Goal: Task Accomplishment & Management: Manage account settings

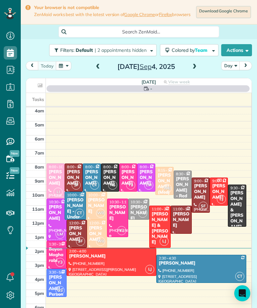
scroll to position [3, 3]
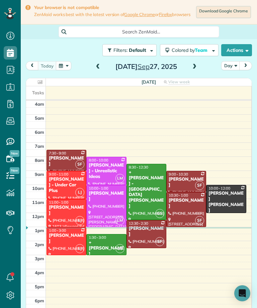
scroll to position [330, 21]
click at [196, 67] on span at bounding box center [194, 67] width 7 height 6
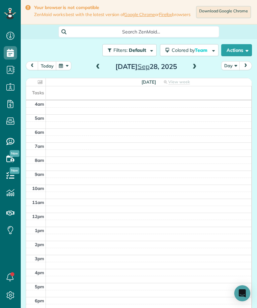
scroll to position [0, 0]
click at [191, 70] on span at bounding box center [194, 67] width 7 height 6
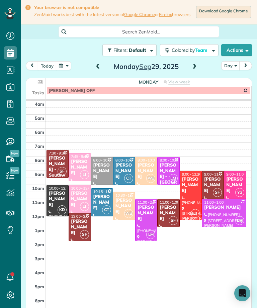
scroll to position [330, 21]
click at [58, 168] on div "[PERSON_NAME] - Southwest Industrial Electric" at bounding box center [58, 178] width 18 height 45
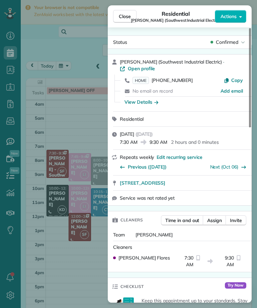
click at [142, 77] on span "HOME" at bounding box center [141, 80] width 16 height 7
click at [126, 14] on span "Close" at bounding box center [125, 16] width 12 height 7
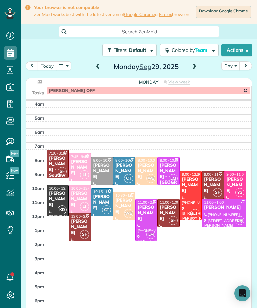
click at [85, 226] on div "Stella Samuel" at bounding box center [80, 227] width 18 height 17
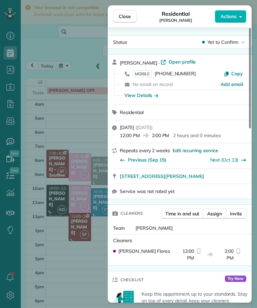
click at [142, 72] on span "MOBILE" at bounding box center [142, 73] width 19 height 7
click at [133, 17] on button "Close" at bounding box center [124, 16] width 23 height 13
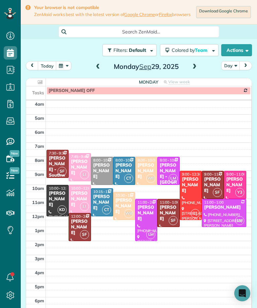
scroll to position [330, 21]
click at [214, 182] on div "Kitty Dustin" at bounding box center [213, 185] width 18 height 17
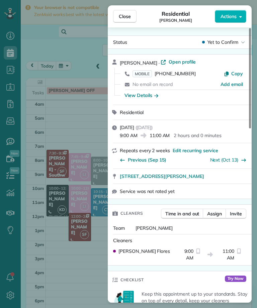
click at [142, 73] on span "MOBILE" at bounding box center [142, 73] width 19 height 7
click at [130, 20] on button "Close" at bounding box center [124, 16] width 23 height 13
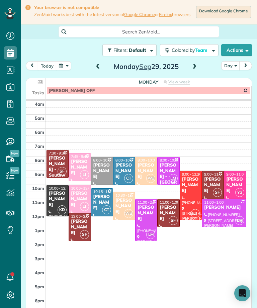
click at [169, 208] on div "[PERSON_NAME]" at bounding box center [168, 213] width 18 height 17
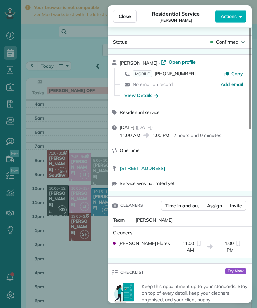
click at [146, 72] on span "MOBILE" at bounding box center [142, 73] width 19 height 7
click at [67, 112] on div "Close Residential Service Melissa Lor Actions Status Confirmed Melissa Lor · Op…" at bounding box center [128, 154] width 257 height 308
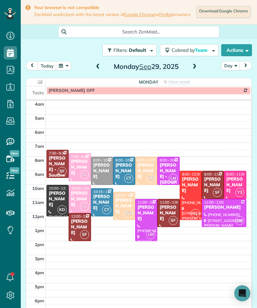
click at [56, 164] on div "Laura Malm - Southwest Industrial Electric" at bounding box center [58, 178] width 18 height 45
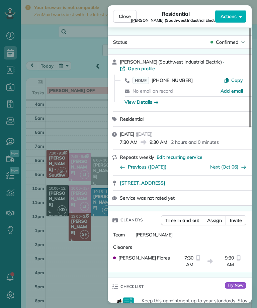
click at [48, 62] on div "Close Residential Laura Malm (Southwest Industrial Electric) Actions Status Con…" at bounding box center [128, 154] width 257 height 308
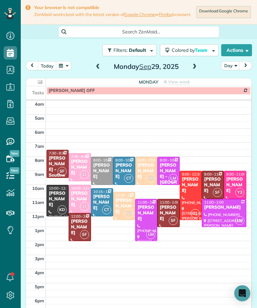
click at [216, 182] on div "Kitty Dustin" at bounding box center [213, 185] width 18 height 17
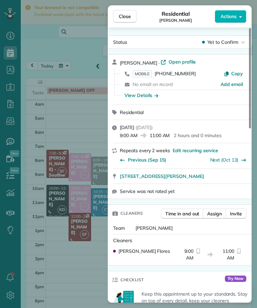
click at [77, 106] on div "Close Residential Kitty Dustin Actions Status Yet to Confirm Kitty Dustin · Ope…" at bounding box center [128, 154] width 257 height 308
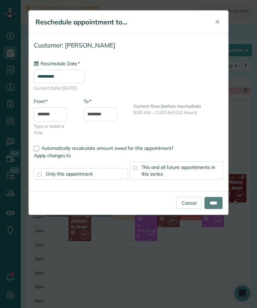
type input "**********"
click at [49, 112] on input "*******" at bounding box center [50, 114] width 33 height 14
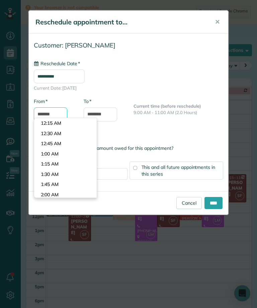
scroll to position [351, 0]
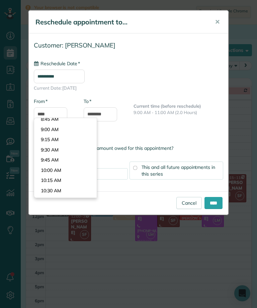
click at [81, 154] on body "Dashboard Scheduling Calendar View List View Dispatch View - Weekly scheduling …" at bounding box center [128, 154] width 257 height 308
type input "*******"
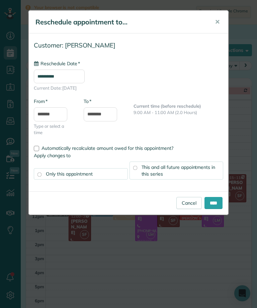
click at [218, 201] on input "****" at bounding box center [213, 203] width 18 height 12
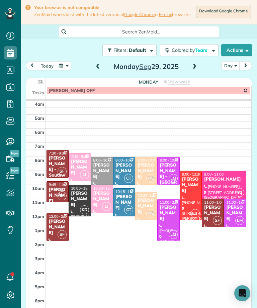
click at [218, 209] on div "[PERSON_NAME]" at bounding box center [213, 213] width 18 height 17
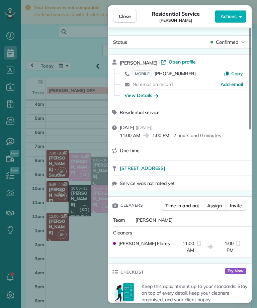
click at [121, 18] on span "Close" at bounding box center [125, 16] width 12 height 7
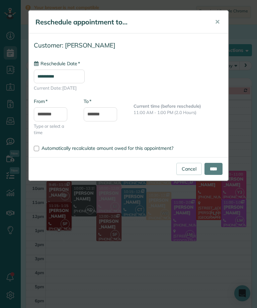
type input "**********"
click at [56, 113] on input "********" at bounding box center [50, 114] width 33 height 14
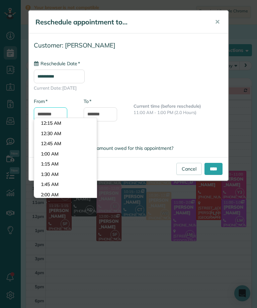
scroll to position [432, 0]
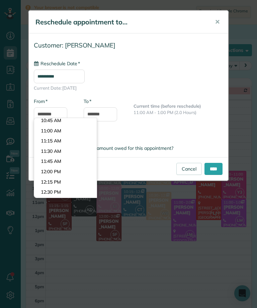
click at [83, 143] on body "Dashboard Scheduling Calendar View List View Dispatch View - Weekly scheduling …" at bounding box center [128, 154] width 257 height 308
type input "********"
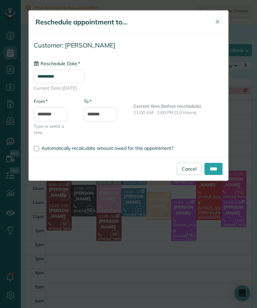
click at [209, 167] on input "****" at bounding box center [213, 169] width 18 height 12
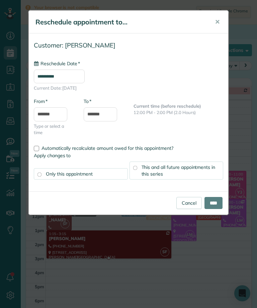
type input "**********"
click at [65, 110] on input "*******" at bounding box center [50, 114] width 33 height 14
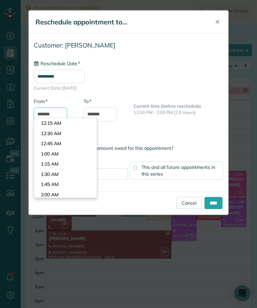
scroll to position [512, 0]
click at [71, 144] on body "Dashboard Scheduling Calendar View List View Dispatch View - Weekly scheduling …" at bounding box center [128, 154] width 257 height 308
type input "*******"
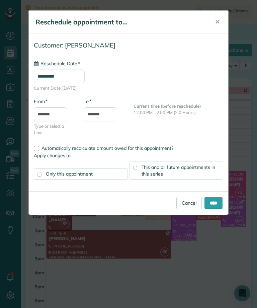
click at [218, 198] on input "****" at bounding box center [213, 203] width 18 height 12
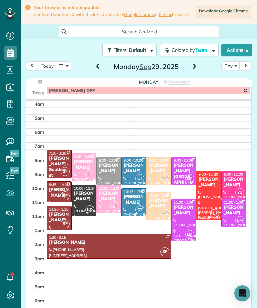
scroll to position [330, 21]
click at [121, 249] on div at bounding box center [109, 247] width 124 height 24
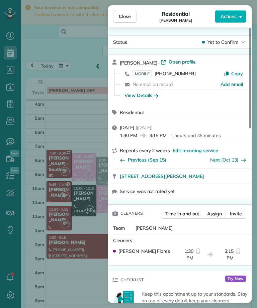
click at [140, 76] on span "MOBILE" at bounding box center [142, 73] width 19 height 7
click at [70, 103] on div "Close Residential Stella Samuel Actions Status Yet to Confirm Stella Samuel · O…" at bounding box center [128, 154] width 257 height 308
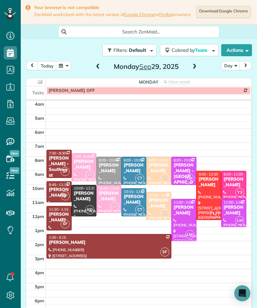
click at [216, 199] on div at bounding box center [208, 195] width 24 height 49
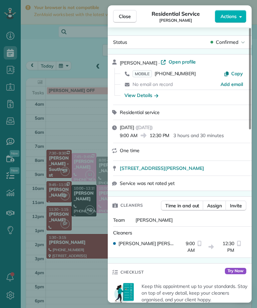
click at [138, 73] on span "MOBILE" at bounding box center [142, 73] width 19 height 7
click at [136, 20] on button "Close" at bounding box center [124, 16] width 23 height 13
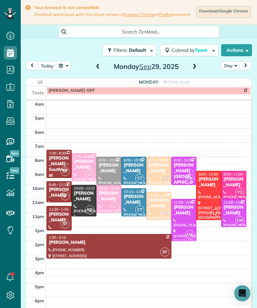
click at [80, 170] on div "Kaye Switzer" at bounding box center [84, 164] width 21 height 11
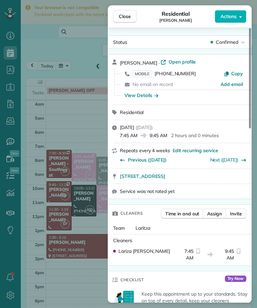
click at [144, 73] on span "MOBILE" at bounding box center [142, 73] width 19 height 7
click at [64, 87] on div "Close Residential Kaye Switzer Actions Status Confirmed Kaye Switzer · Open pro…" at bounding box center [128, 154] width 257 height 308
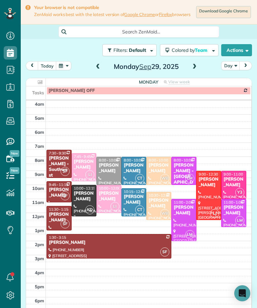
scroll to position [330, 21]
click at [117, 200] on div "[PERSON_NAME]" at bounding box center [108, 196] width 21 height 11
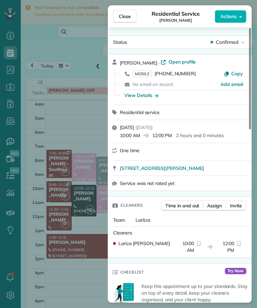
click at [146, 73] on span "MOBILE" at bounding box center [142, 73] width 19 height 7
click at [129, 16] on span "Close" at bounding box center [125, 16] width 12 height 7
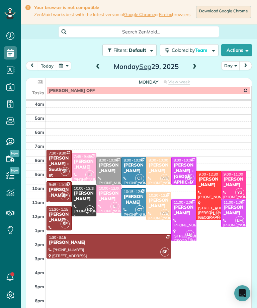
click at [123, 303] on td at bounding box center [149, 300] width 206 height 7
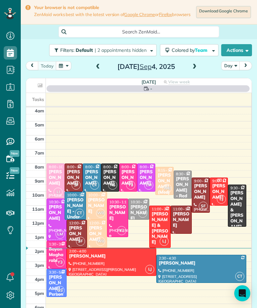
scroll to position [3, 3]
click at [60, 61] on button "button" at bounding box center [63, 65] width 15 height 9
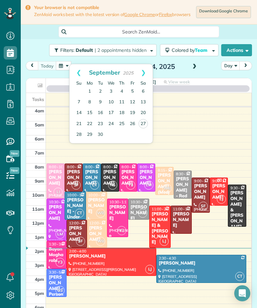
click at [87, 129] on link "29" at bounding box center [89, 134] width 11 height 11
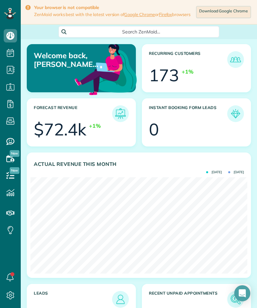
scroll to position [96, 217]
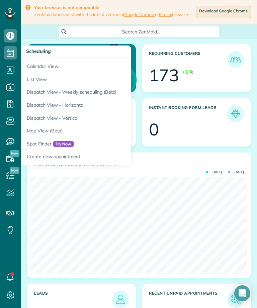
click at [32, 68] on link "Calendar View" at bounding box center [104, 65] width 167 height 15
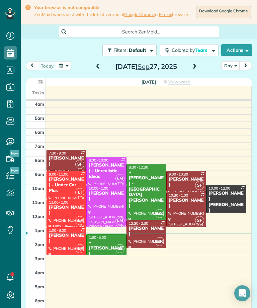
scroll to position [3, 3]
click at [197, 70] on span at bounding box center [194, 67] width 7 height 6
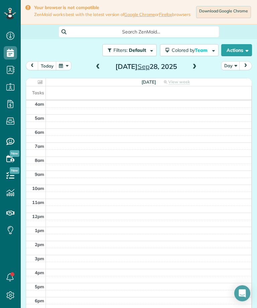
click at [195, 70] on span at bounding box center [194, 67] width 7 height 6
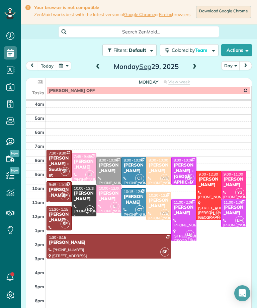
click at [140, 178] on span "CT" at bounding box center [139, 178] width 9 height 9
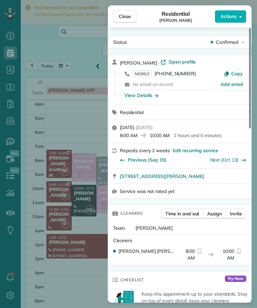
click at [140, 77] on span "MOBILE" at bounding box center [142, 73] width 19 height 7
click at [121, 18] on span "Close" at bounding box center [125, 16] width 12 height 7
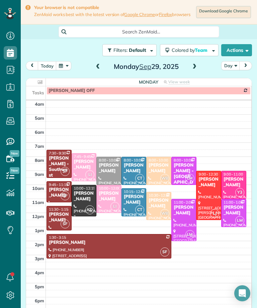
click at [137, 202] on div "Ariel Bahner" at bounding box center [133, 199] width 21 height 11
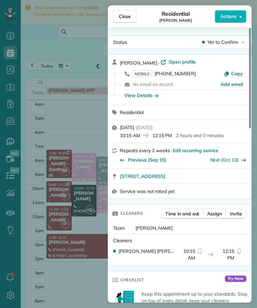
click at [149, 68] on div "MOBILE (818) 442-1824 Copy" at bounding box center [184, 73] width 128 height 11
click at [148, 74] on span "MOBILE" at bounding box center [142, 73] width 19 height 7
click at [127, 18] on span "Close" at bounding box center [125, 16] width 12 height 7
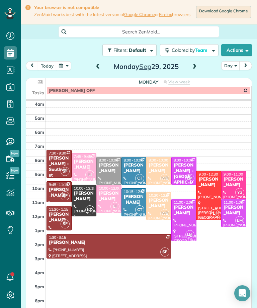
click at [82, 201] on div "James Jensen" at bounding box center [84, 196] width 21 height 11
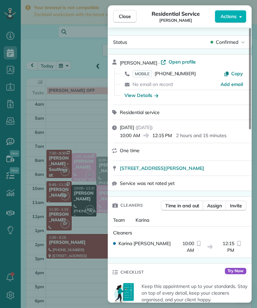
click at [146, 76] on span "MOBILE" at bounding box center [142, 73] width 19 height 7
click at [64, 123] on div "Close Residential Service James Jensen Actions Status Confirmed James Jensen · …" at bounding box center [128, 154] width 257 height 308
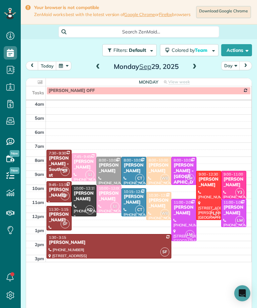
scroll to position [330, 21]
click at [164, 174] on div "[PERSON_NAME]" at bounding box center [158, 168] width 21 height 11
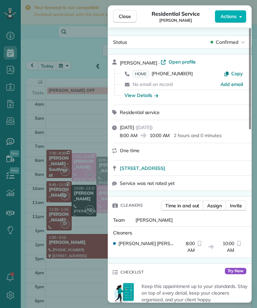
click at [144, 77] on span "HOME" at bounding box center [141, 73] width 16 height 7
click at [83, 219] on div "Close Residential Service Keely King Actions Status Confirmed Keely King · Open…" at bounding box center [128, 154] width 257 height 308
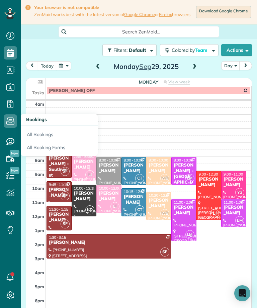
click at [161, 209] on div "Kiran Aejaz" at bounding box center [158, 203] width 21 height 11
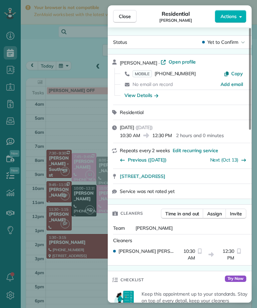
click at [147, 74] on span "MOBILE" at bounding box center [142, 73] width 19 height 7
click at [104, 120] on div "Close Residential Kiran Aejaz Actions Status Yet to Confirm Kiran Aejaz · Open …" at bounding box center [128, 154] width 257 height 308
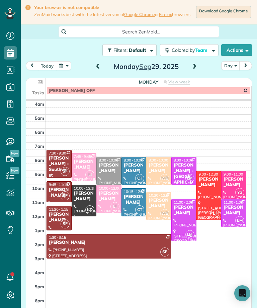
click at [190, 169] on div "Evelyn Dierna - Mountain View Manor" at bounding box center [183, 177] width 21 height 28
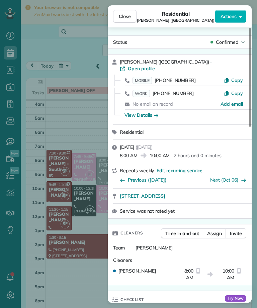
click at [144, 77] on span "MOBILE" at bounding box center [142, 80] width 19 height 7
click at [231, 101] on span "Add email" at bounding box center [232, 104] width 22 height 7
click at [129, 14] on span "Close" at bounding box center [125, 16] width 12 height 7
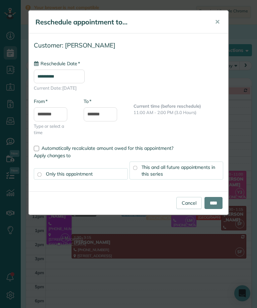
type input "**********"
click at [189, 199] on link "Cancel" at bounding box center [188, 203] width 25 height 12
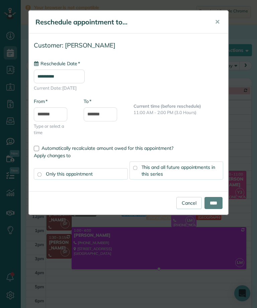
type input "**********"
click at [48, 114] on input "*******" at bounding box center [50, 114] width 33 height 14
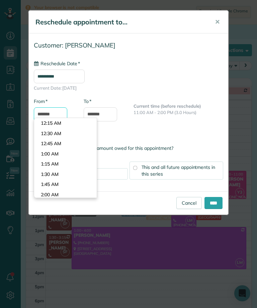
click at [48, 111] on input "*******" at bounding box center [50, 114] width 33 height 14
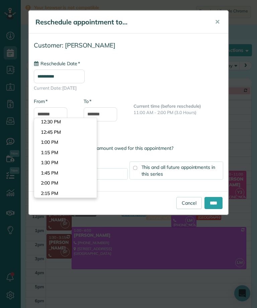
click at [45, 141] on body "Dashboard Scheduling Calendar View List View Dispatch View - Weekly scheduling …" at bounding box center [128, 154] width 257 height 308
type input "*******"
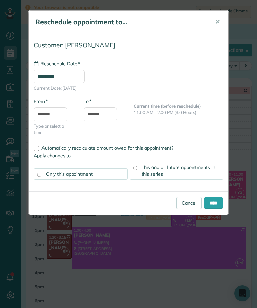
click at [215, 203] on input "****" at bounding box center [213, 203] width 18 height 12
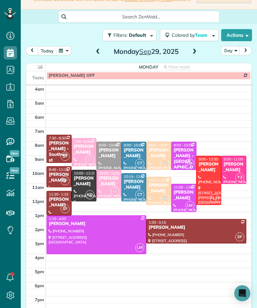
scroll to position [16, 0]
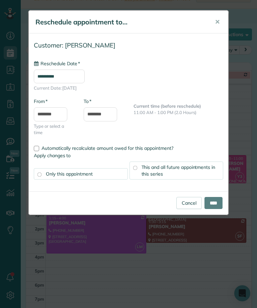
type input "**********"
click at [212, 201] on input "****" at bounding box center [213, 203] width 18 height 12
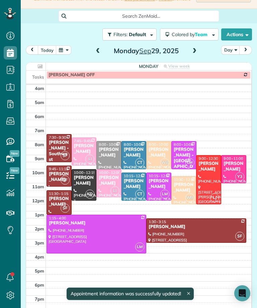
click at [190, 147] on span "8:00 - 10:00" at bounding box center [183, 144] width 19 height 5
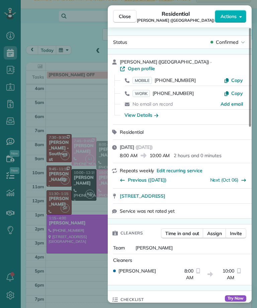
click at [80, 101] on div "Close Residential Evelyn Dierna (Mountain View Manor) Actions Status Confirmed …" at bounding box center [128, 154] width 257 height 308
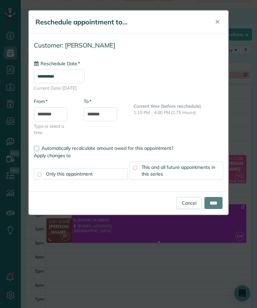
type input "**********"
click at [218, 204] on input "****" at bounding box center [213, 203] width 18 height 12
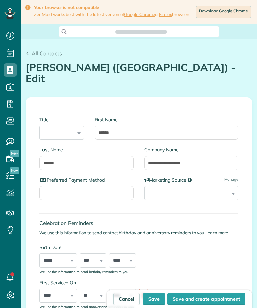
type input "**********"
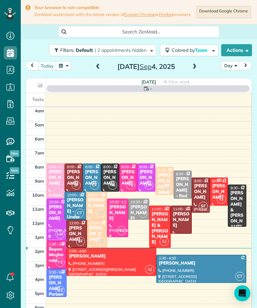
scroll to position [3, 3]
click at [67, 69] on button "button" at bounding box center [63, 65] width 15 height 9
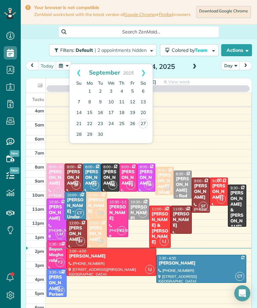
click at [89, 133] on link "29" at bounding box center [89, 134] width 11 height 11
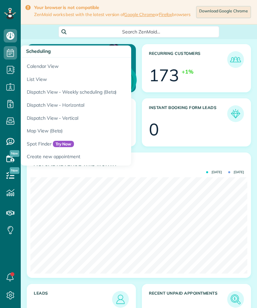
scroll to position [96, 217]
click at [34, 66] on link "Calendar View" at bounding box center [104, 65] width 167 height 15
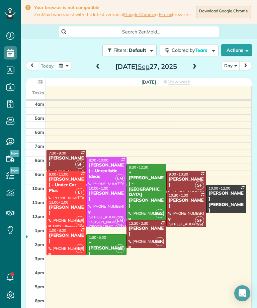
scroll to position [3, 3]
click at [186, 70] on h2 "[DATE]" at bounding box center [146, 66] width 84 height 7
click at [191, 70] on span at bounding box center [194, 67] width 7 height 6
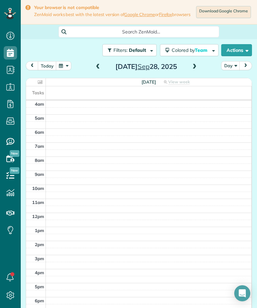
click at [192, 70] on span at bounding box center [194, 67] width 7 height 6
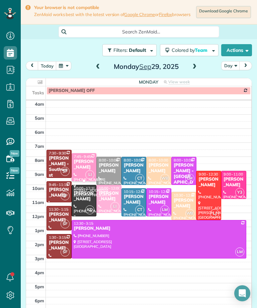
click at [82, 183] on div at bounding box center [83, 180] width 3 height 3
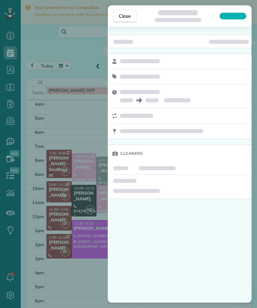
click at [129, 18] on span "Close" at bounding box center [125, 16] width 12 height 7
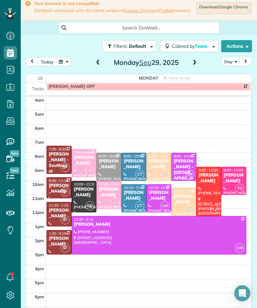
scroll to position [5, 0]
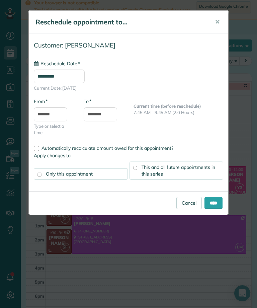
click at [60, 75] on input "**********" at bounding box center [59, 77] width 51 height 14
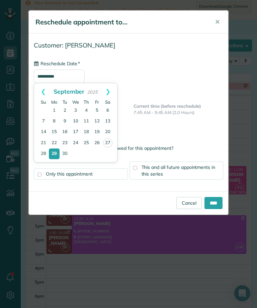
click at [110, 93] on link "Next" at bounding box center [108, 91] width 18 height 17
click at [53, 120] on link "6" at bounding box center [54, 121] width 11 height 11
type input "**********"
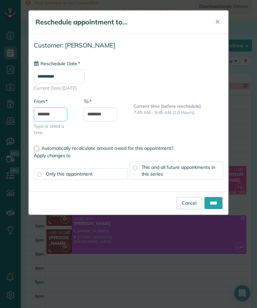
click at [50, 115] on input "*******" at bounding box center [50, 114] width 33 height 14
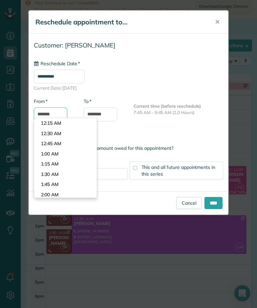
scroll to position [301, 0]
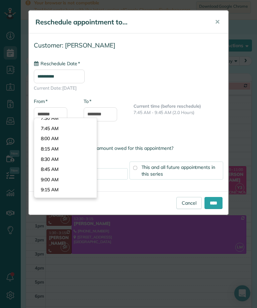
click at [54, 125] on body "Dashboard Scheduling Calendar View List View Dispatch View - Weekly scheduling …" at bounding box center [128, 154] width 257 height 308
type input "*******"
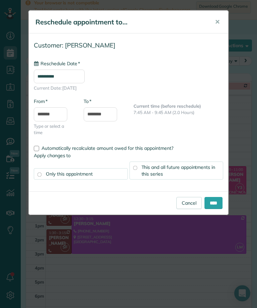
click at [213, 201] on input "****" at bounding box center [213, 203] width 18 height 12
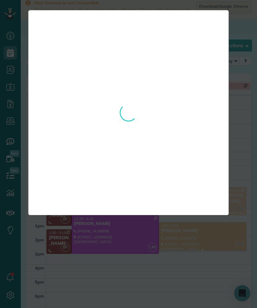
scroll to position [330, 21]
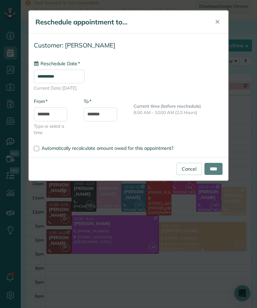
type input "**********"
click at [218, 167] on input "****" at bounding box center [213, 169] width 18 height 12
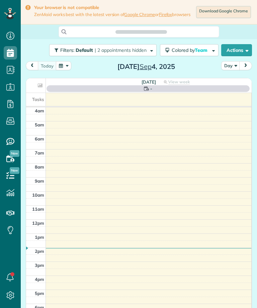
scroll to position [3, 3]
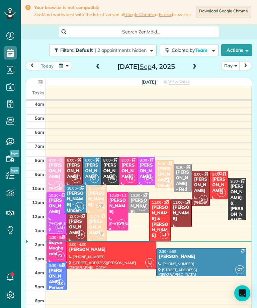
click at [66, 67] on button "button" at bounding box center [63, 65] width 15 height 9
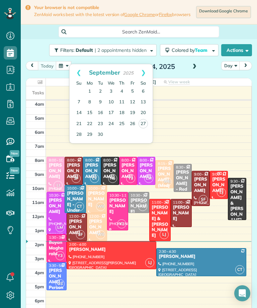
click at [92, 132] on link "29" at bounding box center [89, 134] width 11 height 11
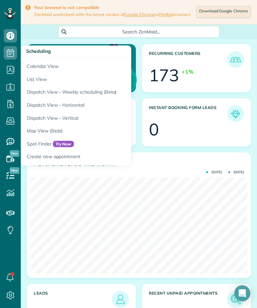
click at [7, 54] on use at bounding box center [10, 53] width 7 height 8
click at [39, 66] on link "Calendar View" at bounding box center [104, 65] width 167 height 15
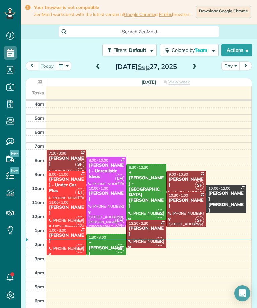
click at [68, 70] on button "button" at bounding box center [63, 65] width 15 height 9
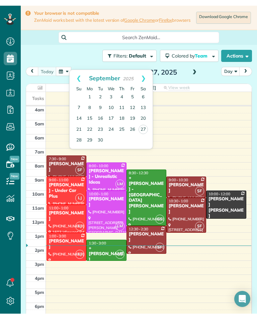
scroll to position [3, 3]
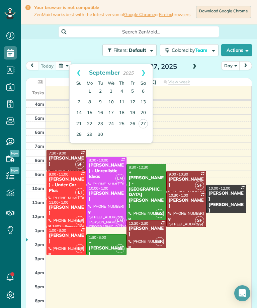
click at [88, 137] on link "29" at bounding box center [89, 134] width 11 height 11
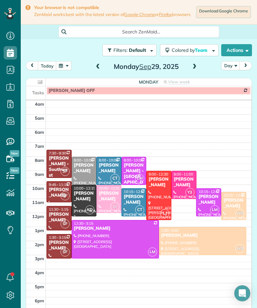
click at [207, 201] on div "[PERSON_NAME]" at bounding box center [208, 199] width 21 height 11
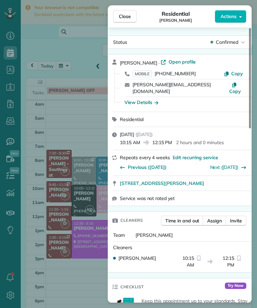
click at [146, 71] on span "MOBILE" at bounding box center [142, 73] width 19 height 7
click at [148, 75] on span "MOBILE" at bounding box center [142, 73] width 19 height 7
click at [102, 126] on div "Close Residential Justin Hart Actions Status Confirmed Justin Hart · Open profi…" at bounding box center [128, 154] width 257 height 308
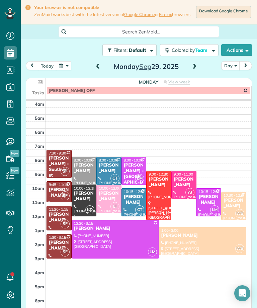
click at [129, 16] on link "Google Chrome" at bounding box center [139, 14] width 31 height 5
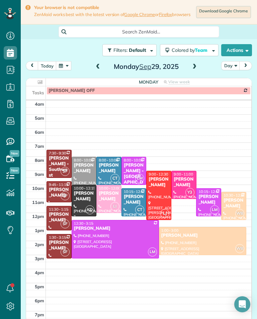
click at [119, 232] on div "[PERSON_NAME]" at bounding box center [115, 229] width 83 height 6
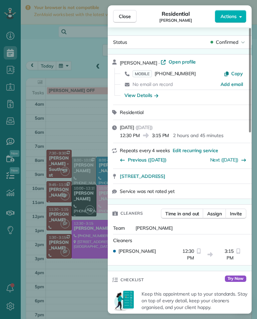
click at [141, 82] on span "No email on record" at bounding box center [153, 84] width 40 height 6
click at [148, 71] on span "MOBILE" at bounding box center [142, 73] width 19 height 7
click at [121, 12] on button "Close" at bounding box center [124, 16] width 23 height 13
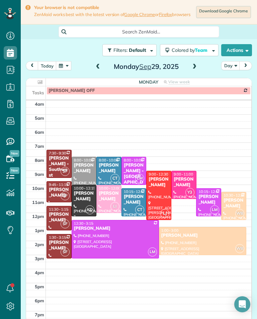
click at [85, 177] on div at bounding box center [84, 170] width 24 height 27
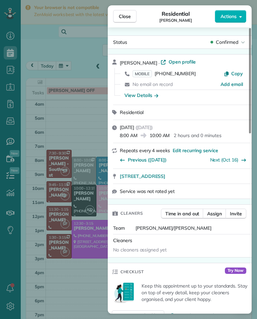
click at [143, 74] on span "MOBILE" at bounding box center [142, 73] width 19 height 7
click at [119, 22] on button "Close" at bounding box center [124, 16] width 23 height 13
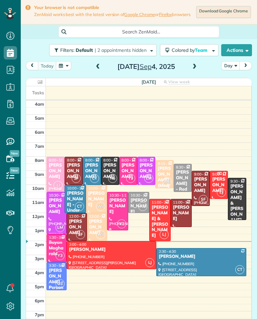
scroll to position [3, 3]
click at [191, 67] on span at bounding box center [194, 67] width 7 height 6
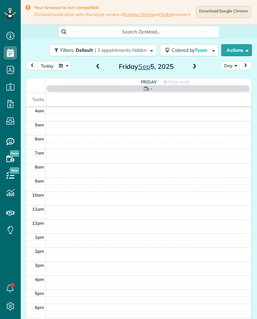
click at [64, 68] on button "button" at bounding box center [63, 65] width 15 height 9
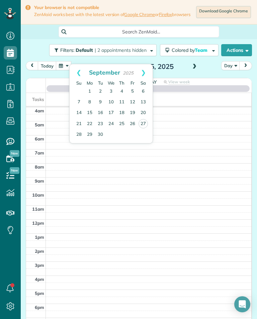
click at [92, 135] on link "29" at bounding box center [89, 134] width 11 height 11
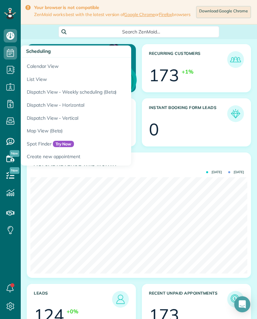
click at [45, 62] on link "Calendar View" at bounding box center [104, 65] width 167 height 15
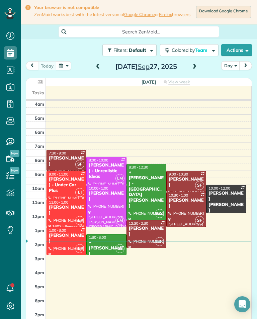
click at [60, 68] on button "button" at bounding box center [63, 65] width 15 height 9
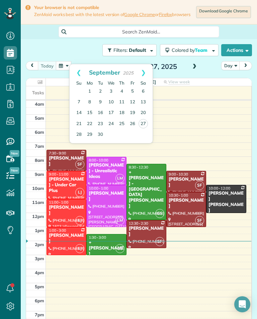
scroll to position [3, 3]
click at [89, 136] on link "29" at bounding box center [89, 134] width 11 height 11
